Goal: Information Seeking & Learning: Learn about a topic

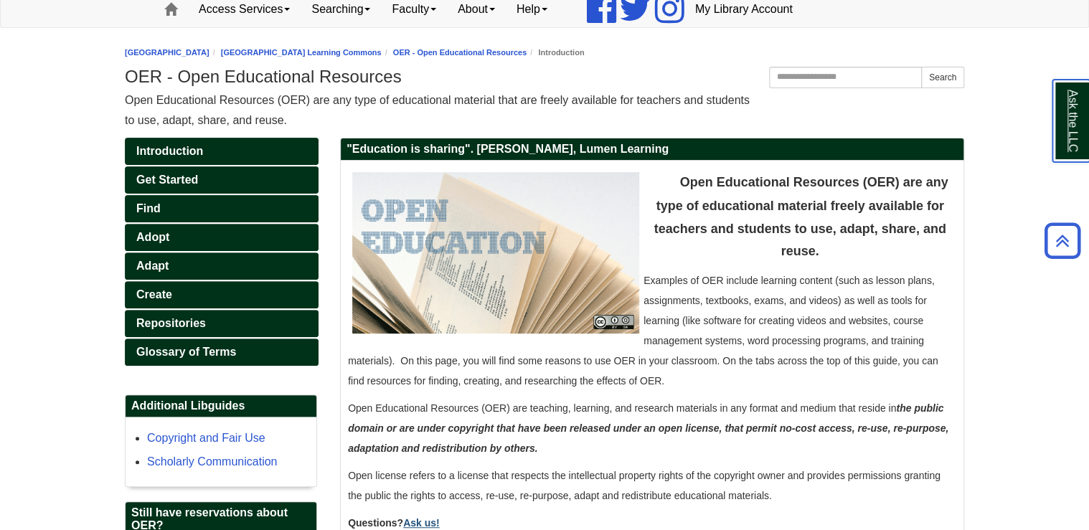
scroll to position [57, 0]
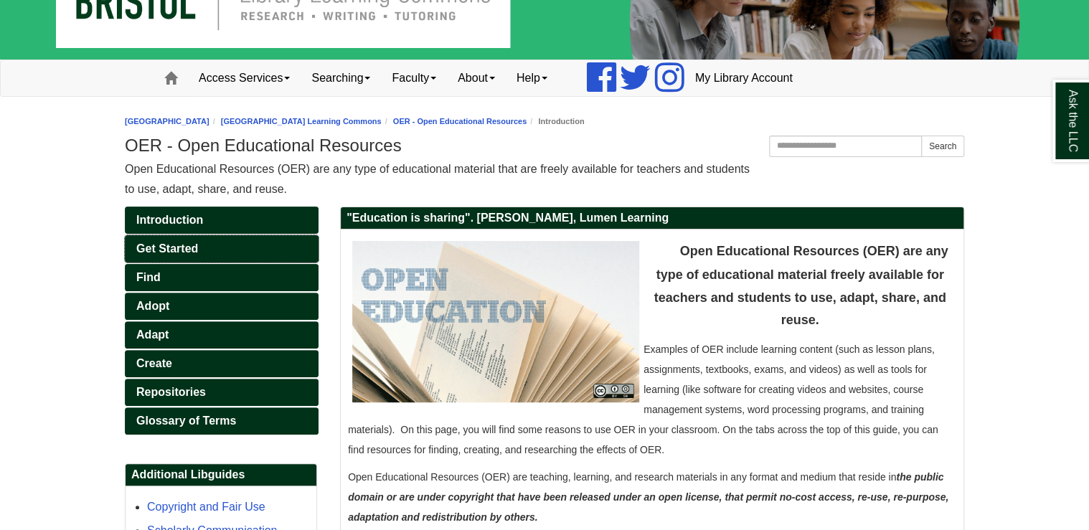
click at [164, 248] on span "Get Started" at bounding box center [167, 249] width 62 height 12
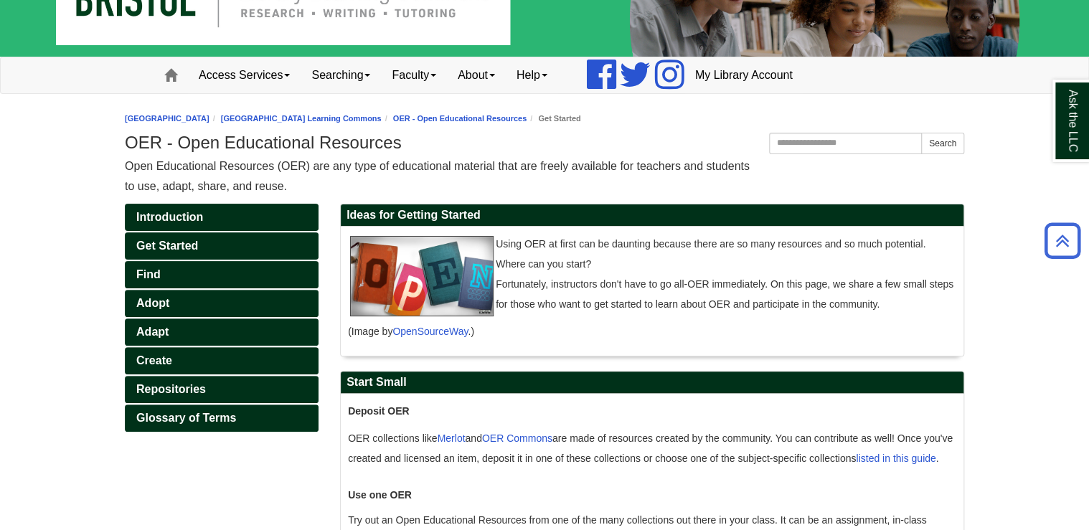
scroll to position [57, 0]
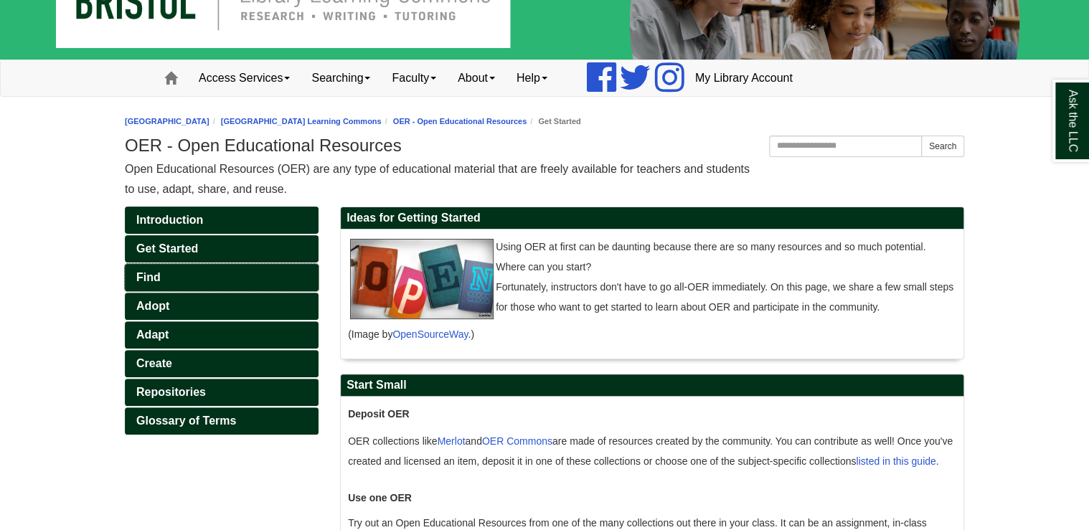
click at [174, 275] on link "Find" at bounding box center [222, 277] width 194 height 27
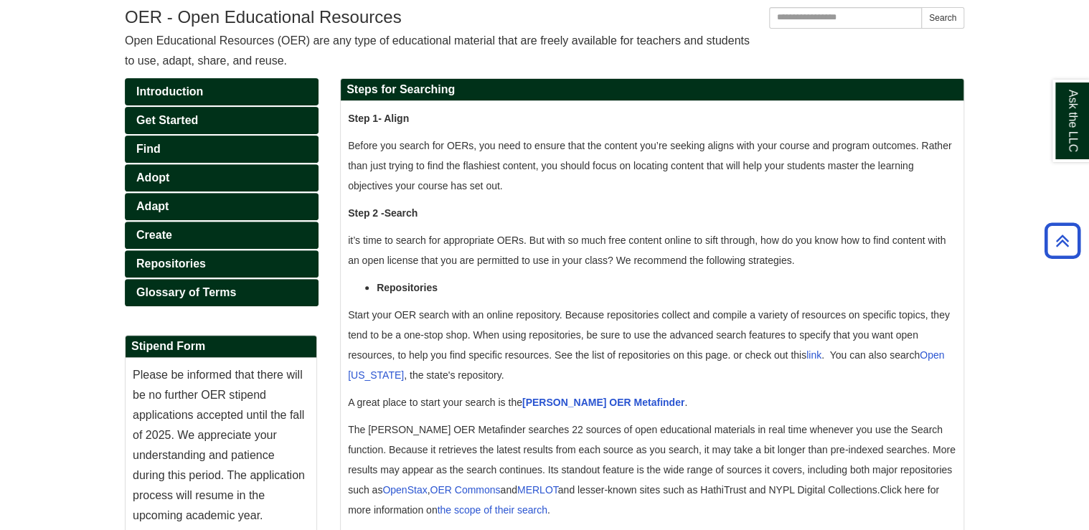
scroll to position [181, 0]
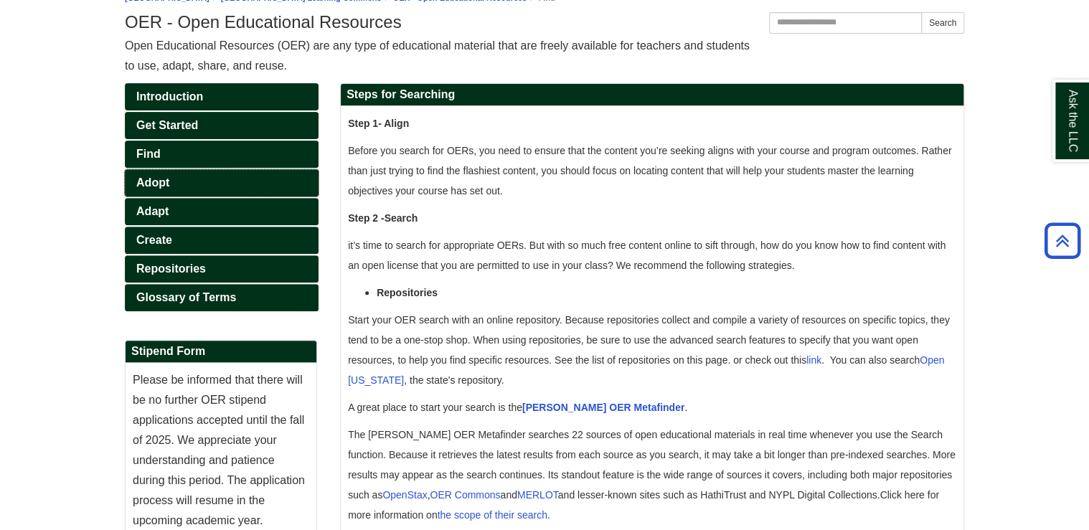
click at [166, 177] on span "Adopt" at bounding box center [152, 183] width 33 height 12
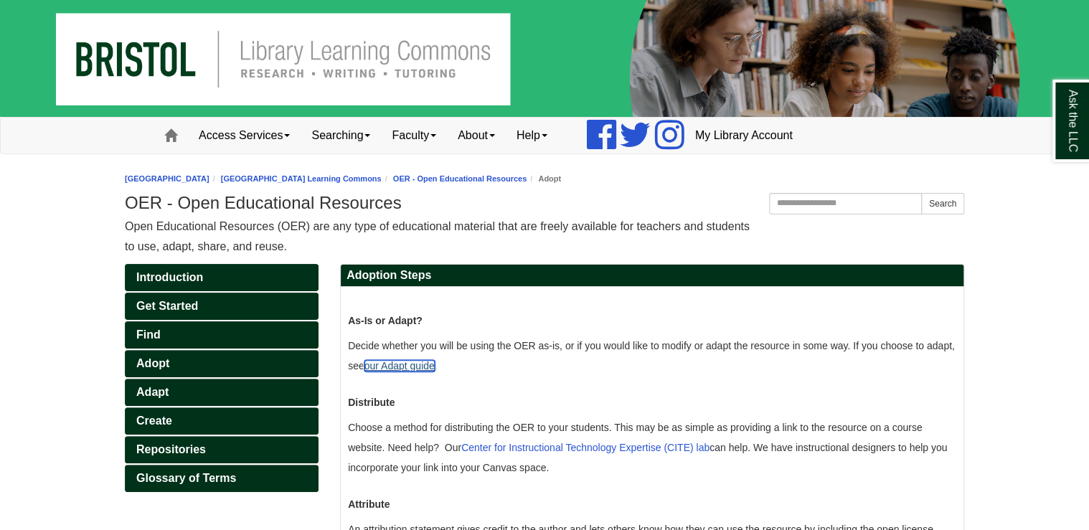
click at [432, 367] on link "our Adapt guide" at bounding box center [399, 365] width 70 height 11
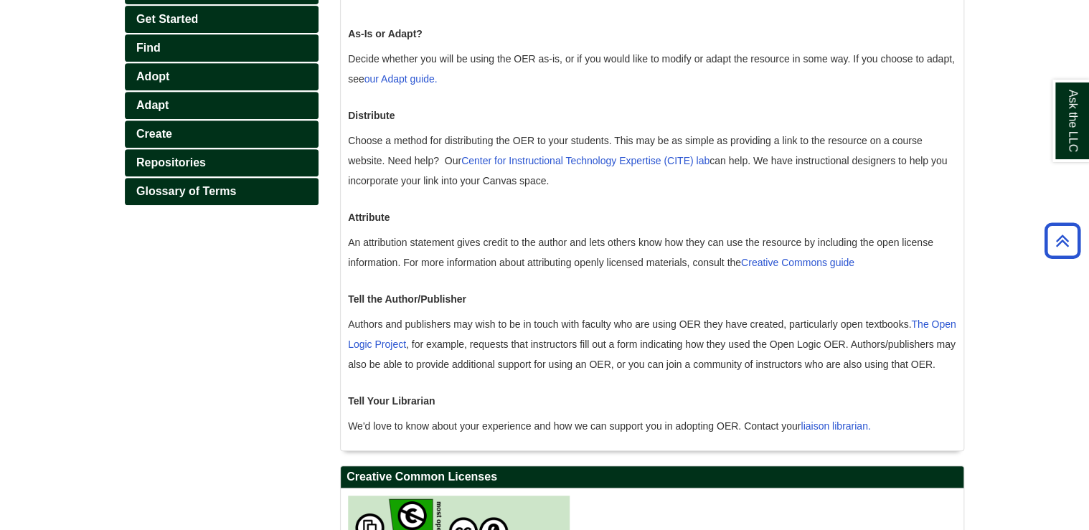
scroll to position [230, 0]
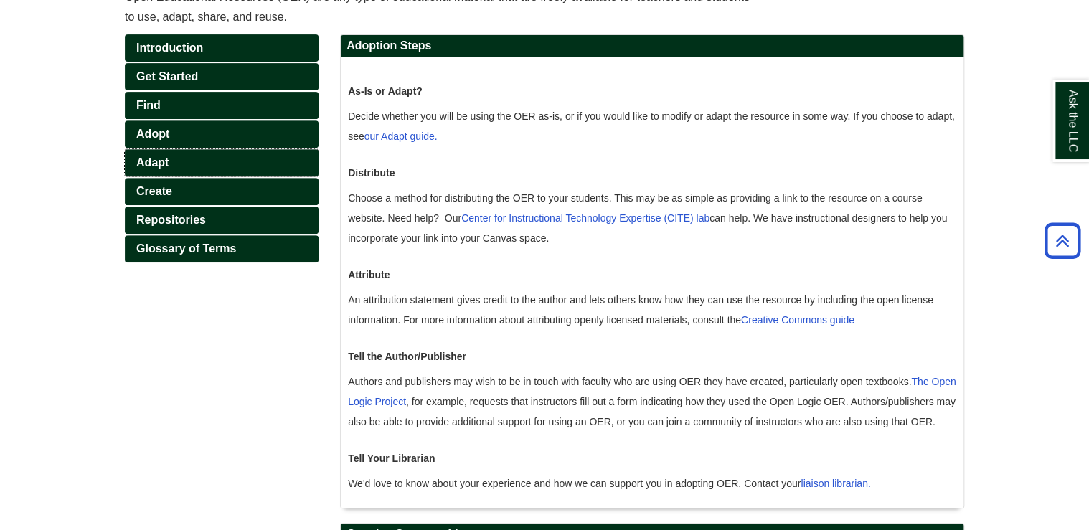
click at [155, 156] on span "Adapt" at bounding box center [152, 162] width 32 height 12
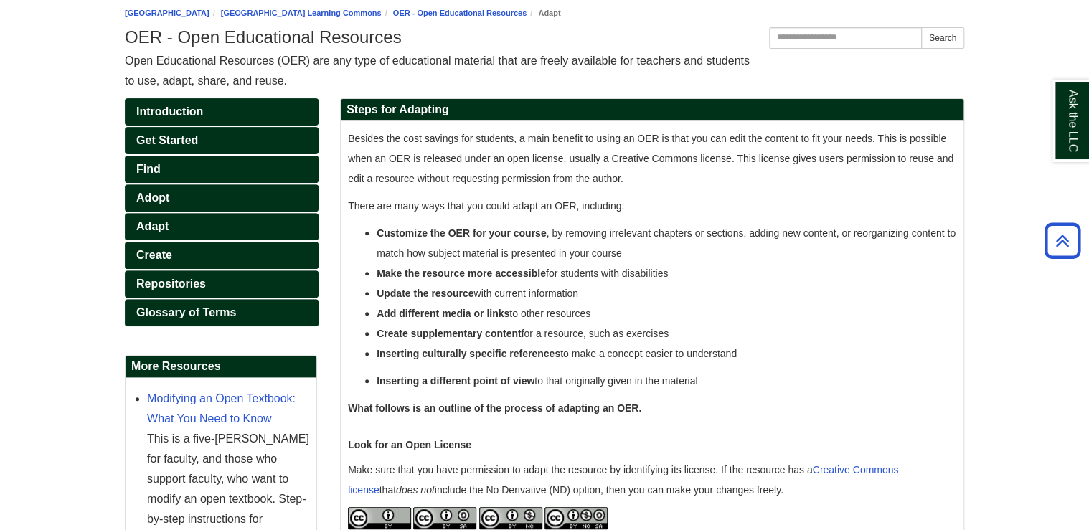
scroll to position [149, 0]
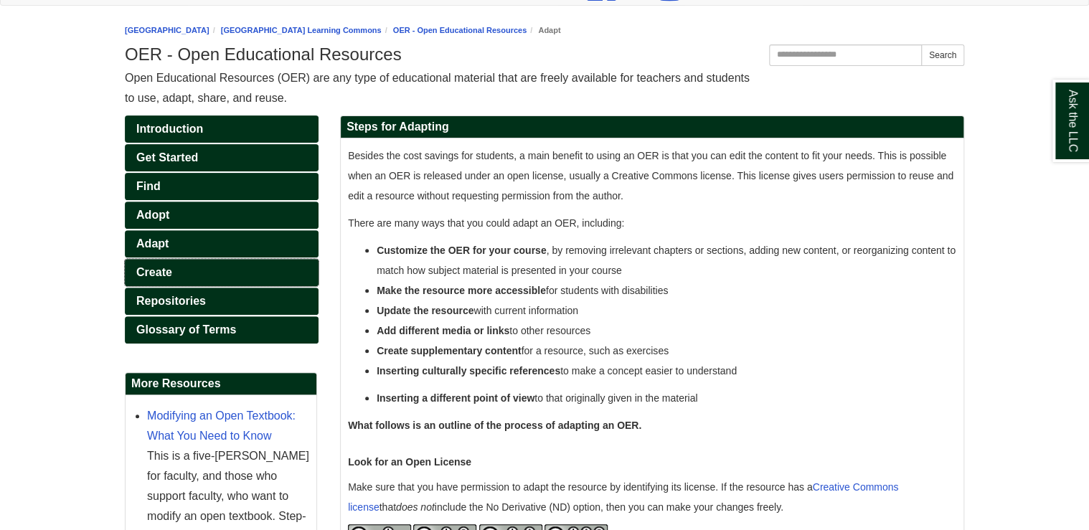
click at [162, 276] on link "Create" at bounding box center [222, 272] width 194 height 27
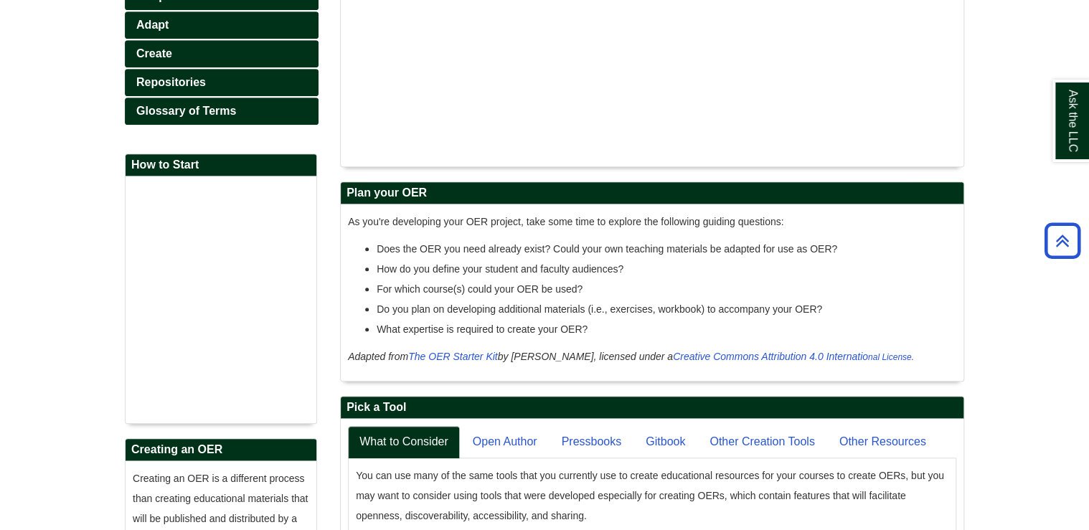
scroll to position [344, 0]
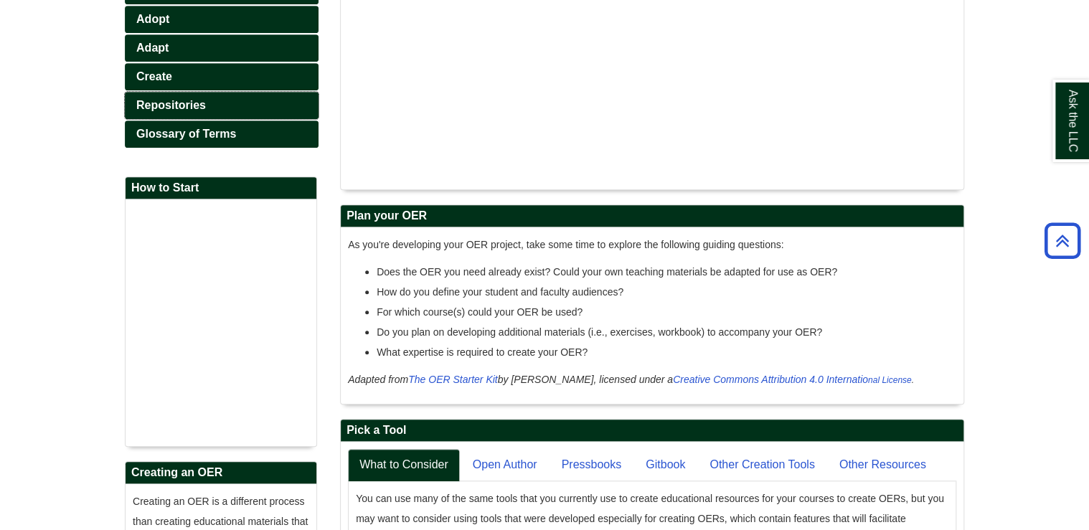
click at [143, 102] on span "Repositories" at bounding box center [171, 105] width 70 height 12
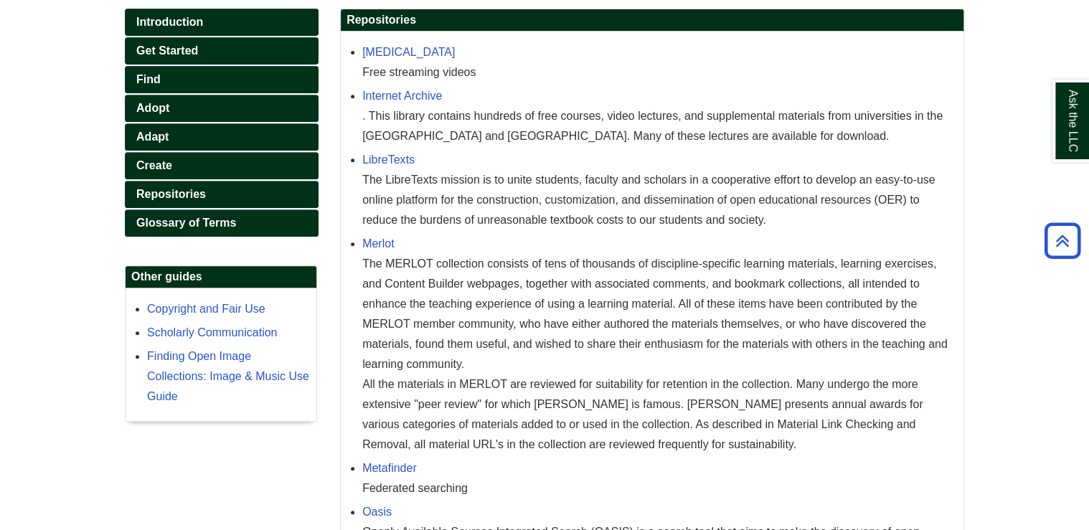
scroll to position [248, 0]
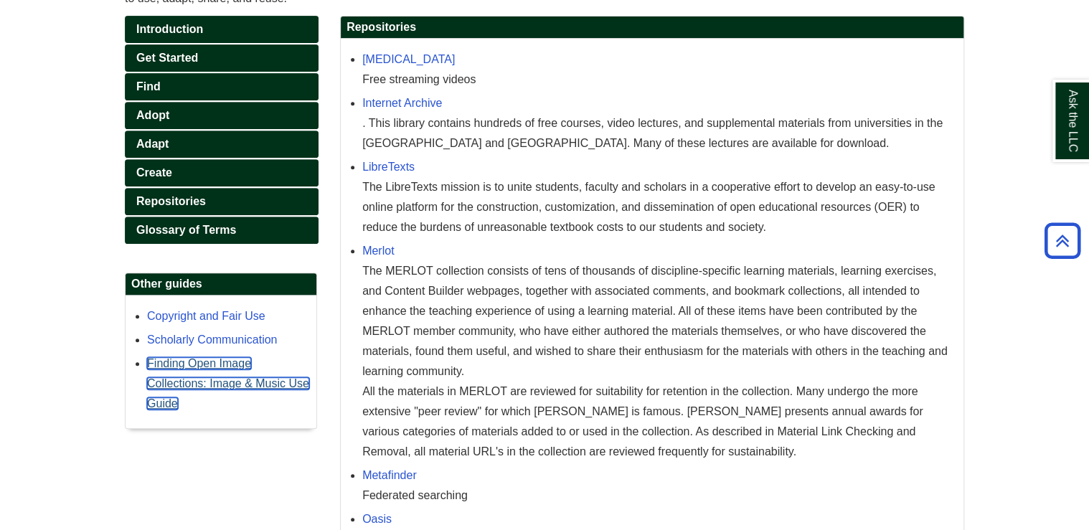
click at [217, 363] on link "Finding Open Image Collections: Image & Music Use Guide" at bounding box center [228, 383] width 162 height 52
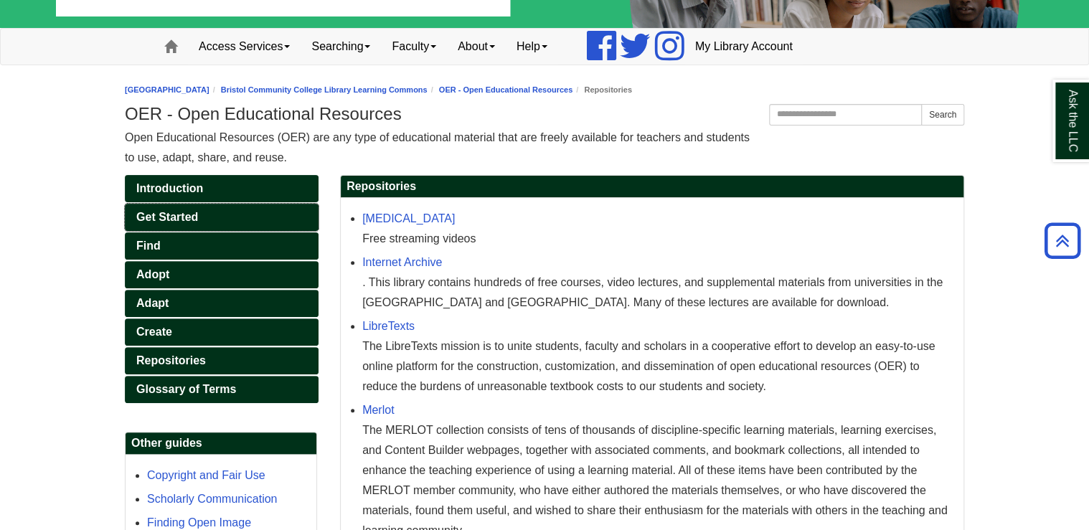
scroll to position [76, 0]
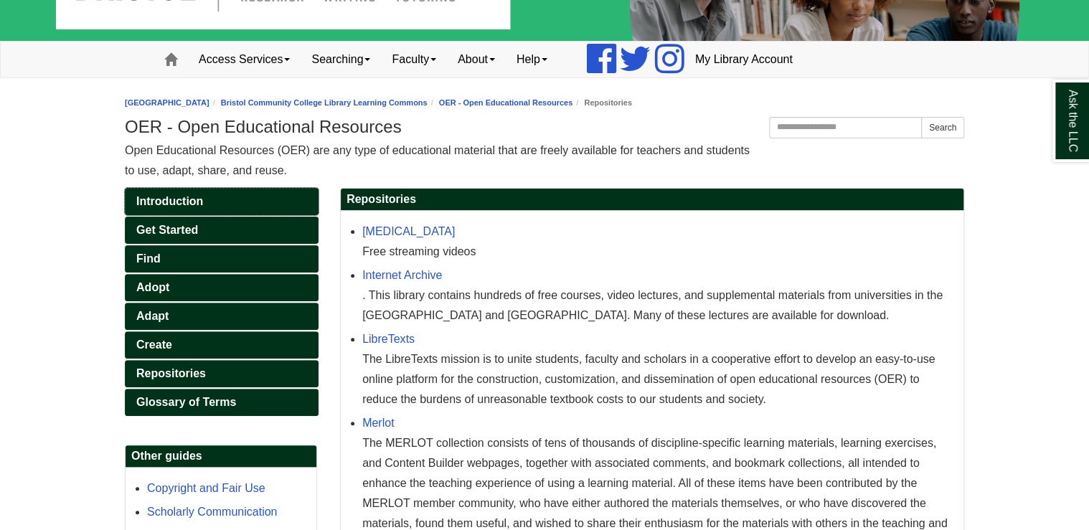
click at [175, 195] on span "Introduction" at bounding box center [169, 201] width 67 height 12
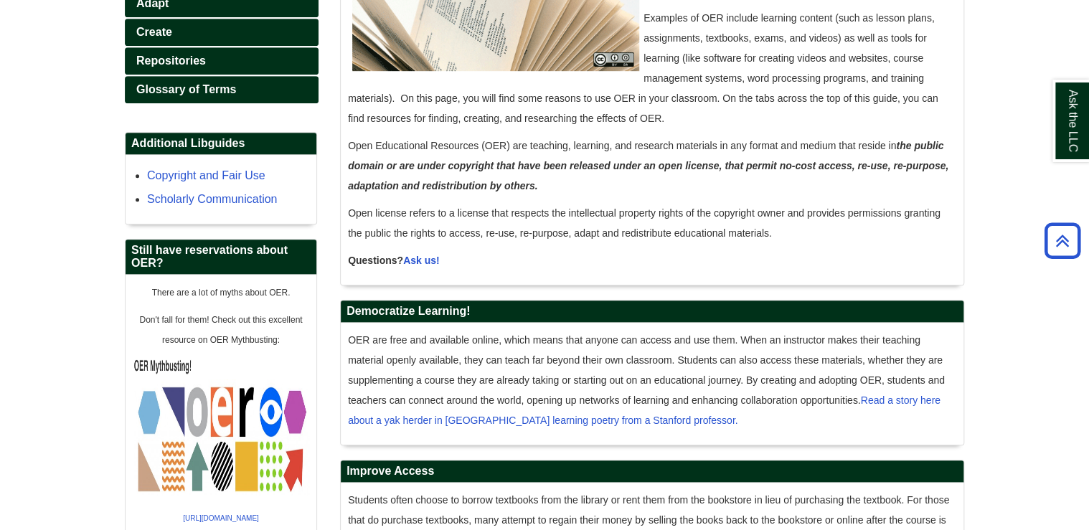
scroll to position [446, 0]
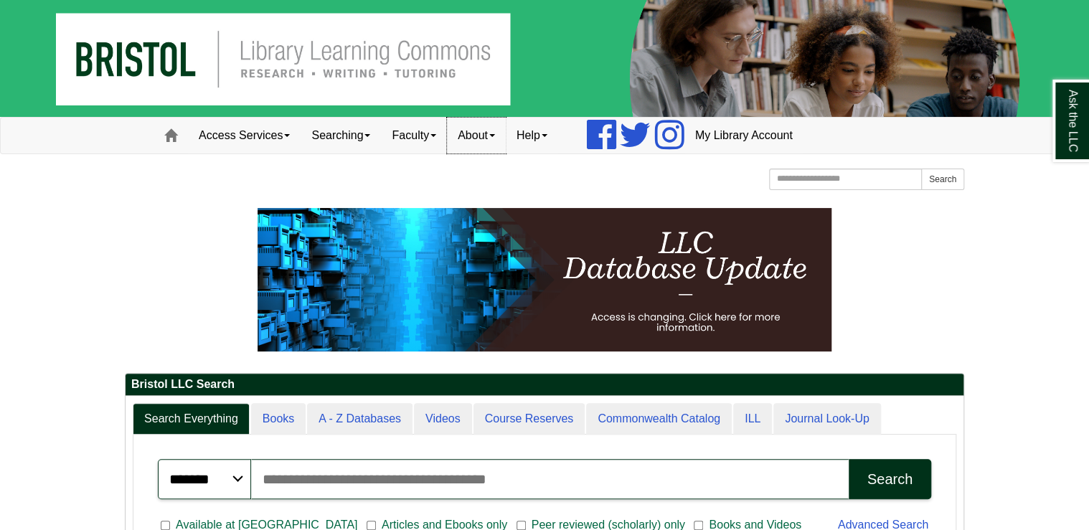
click at [499, 135] on link "About" at bounding box center [476, 136] width 59 height 36
click at [441, 141] on link "Faculty" at bounding box center [414, 136] width 66 height 36
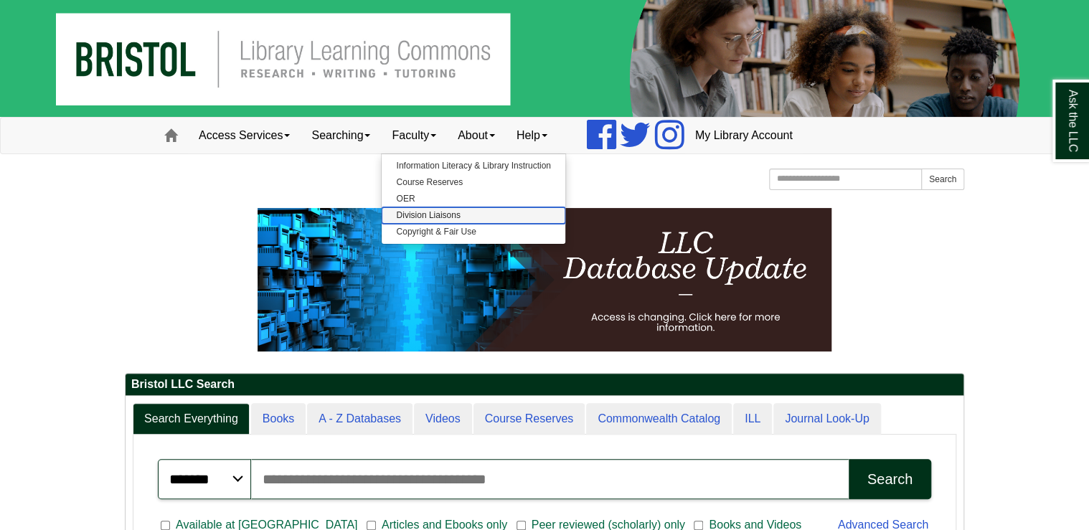
click at [431, 212] on link "Division Liaisons" at bounding box center [473, 215] width 183 height 17
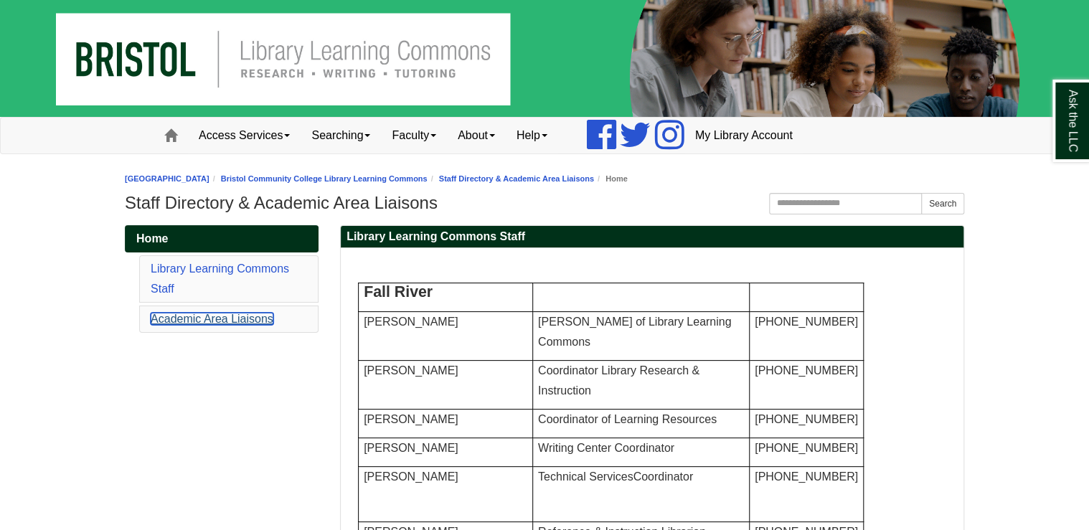
click at [223, 321] on link "Academic Area Liaisons" at bounding box center [212, 319] width 123 height 12
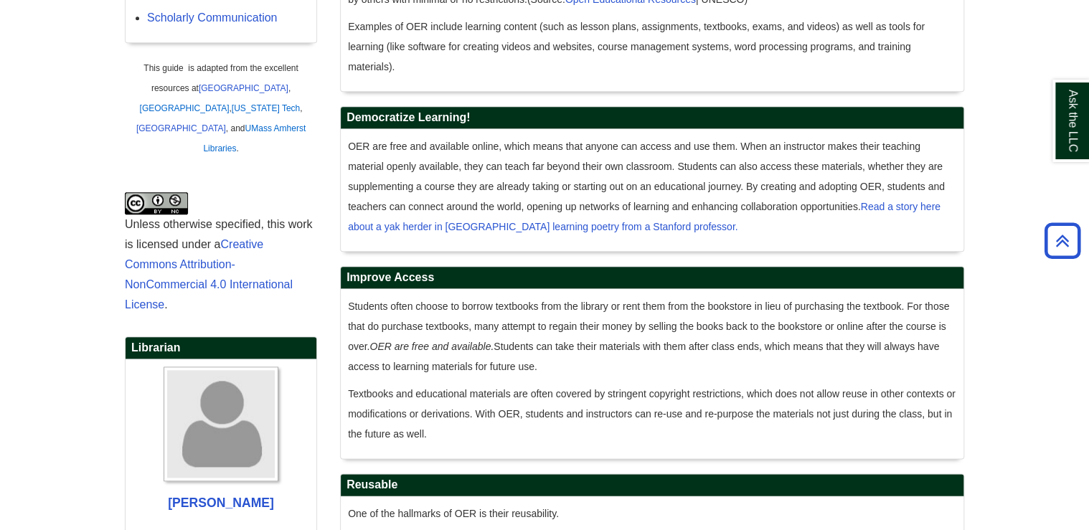
scroll to position [407, 0]
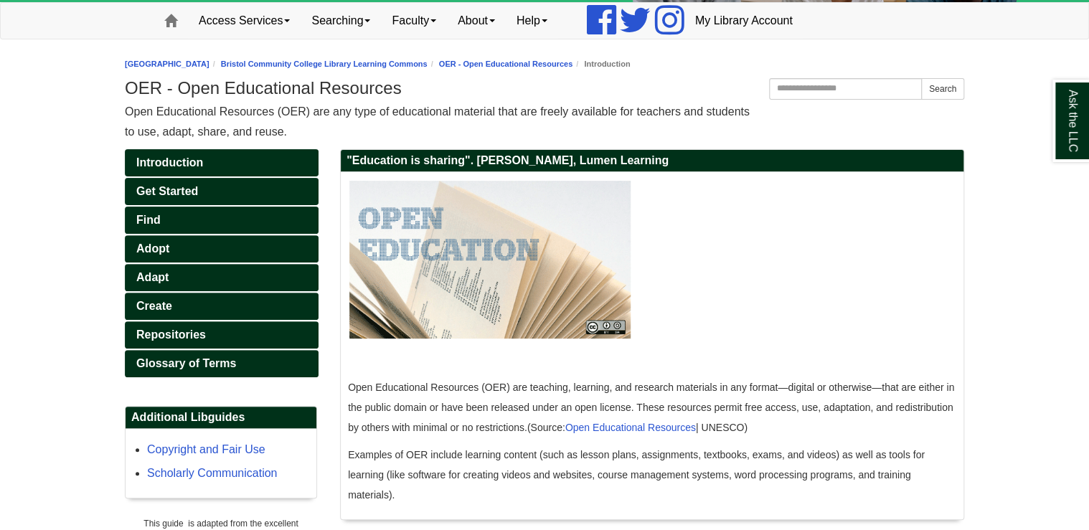
scroll to position [172, 0]
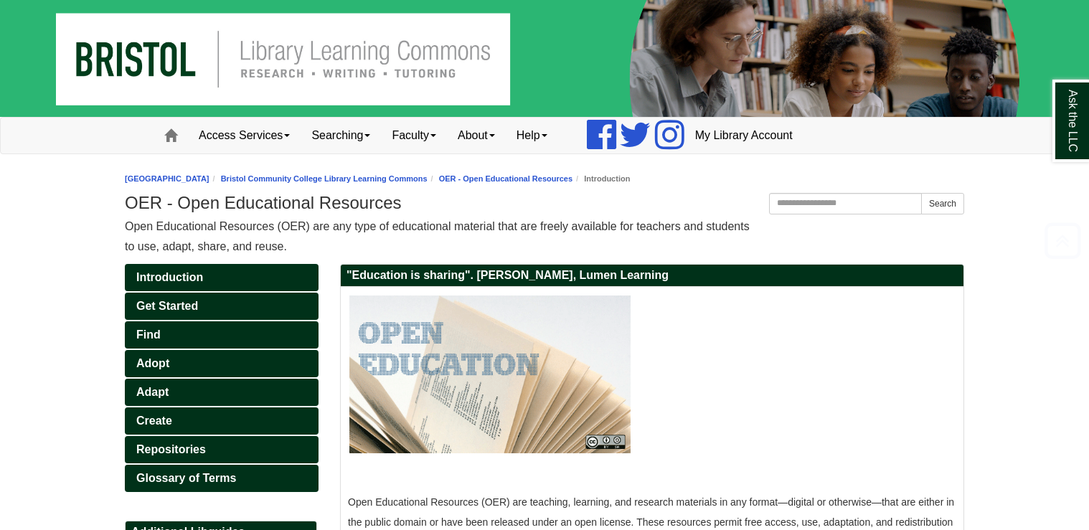
scroll to position [172, 0]
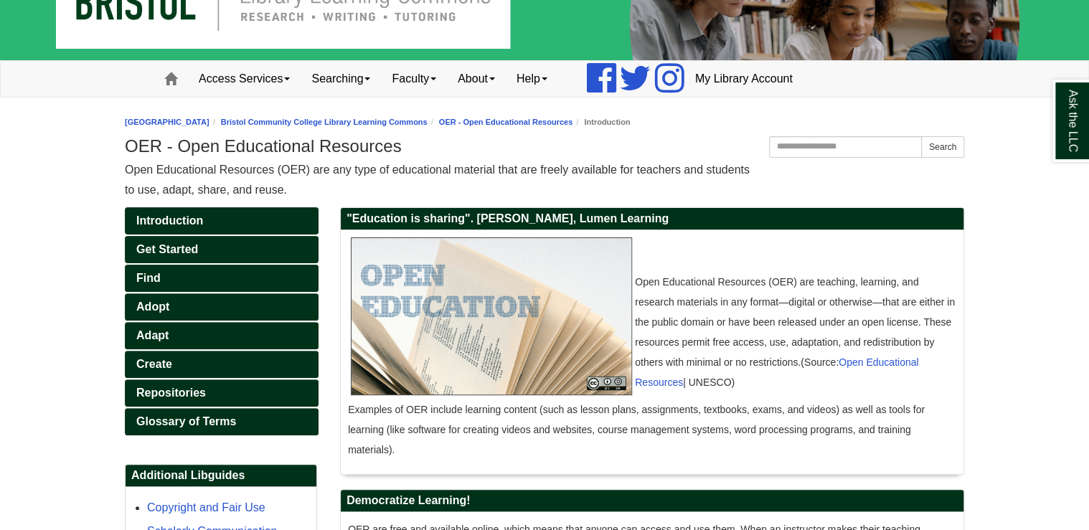
scroll to position [57, 0]
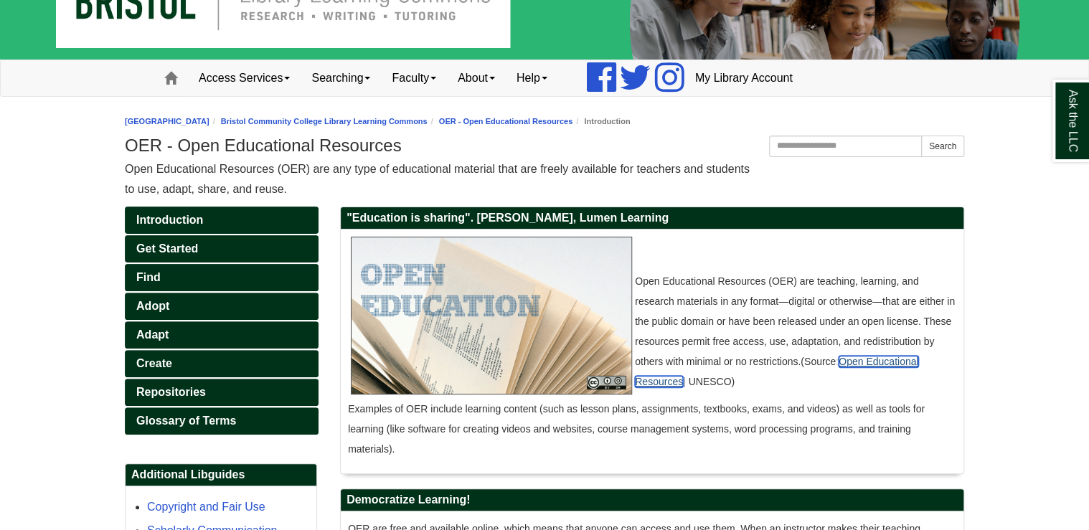
click at [875, 364] on link "Open Educational Resources" at bounding box center [776, 372] width 283 height 32
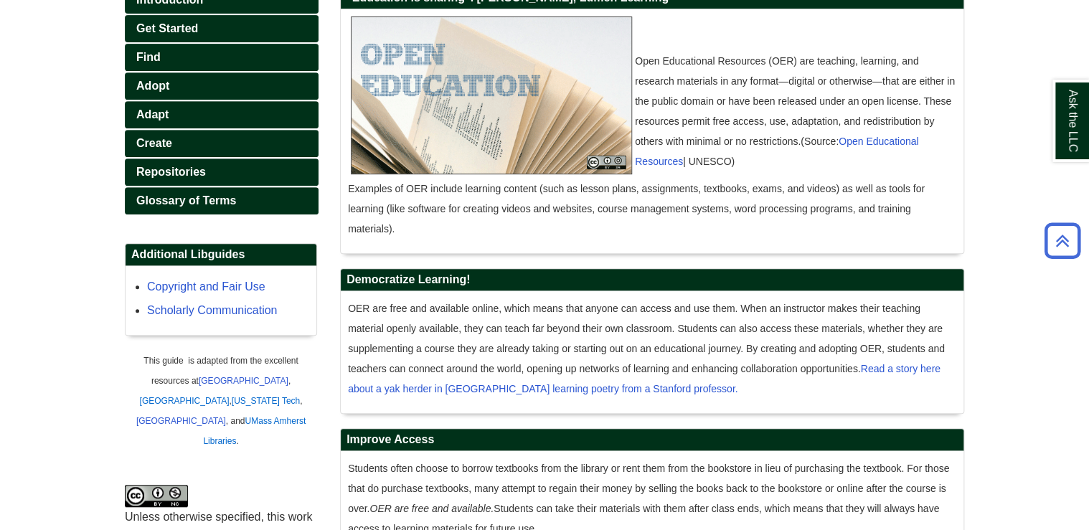
scroll to position [287, 0]
